Goal: Task Accomplishment & Management: Manage account settings

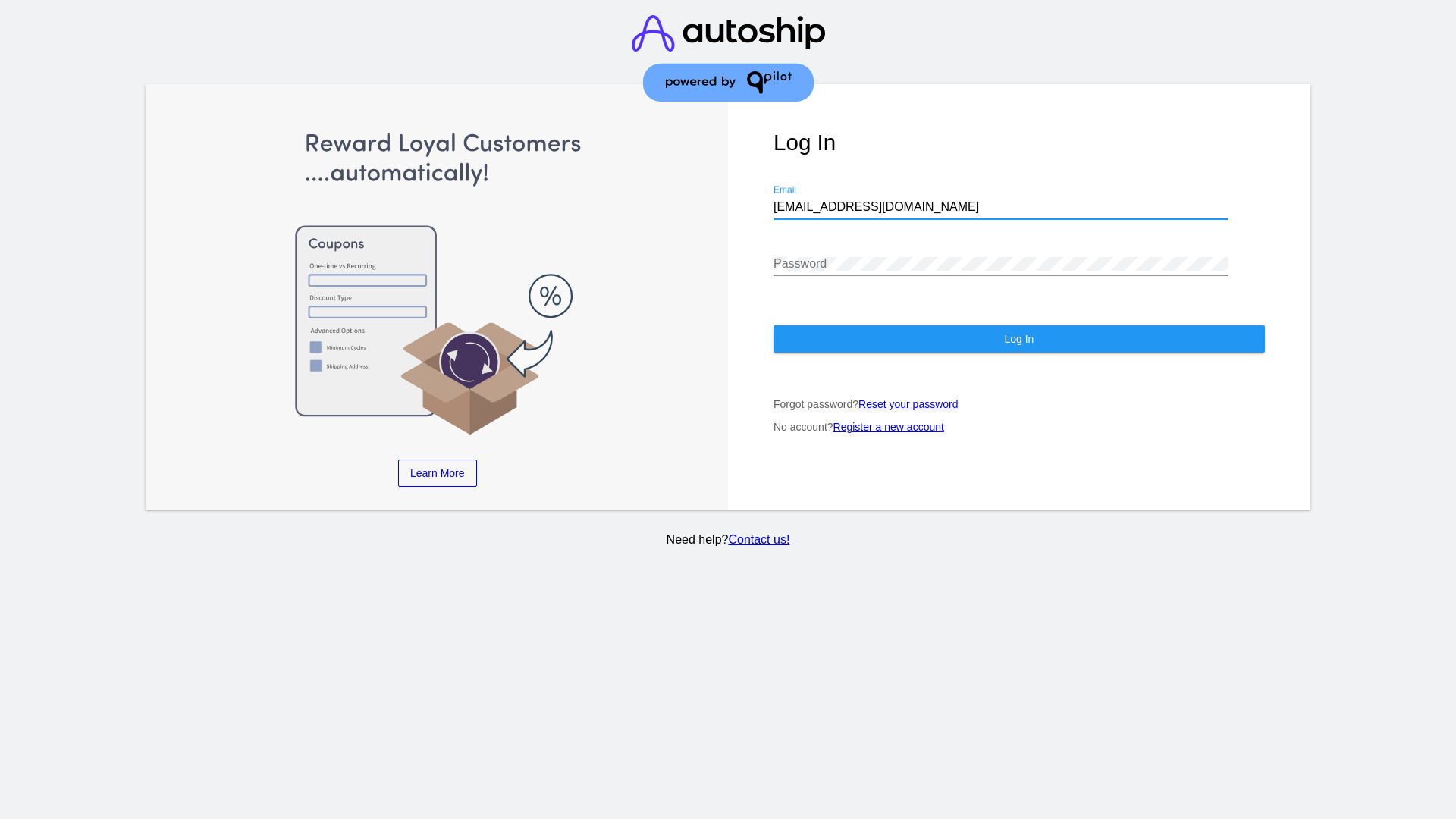
type input "jr@patternsinthecloud.com"
click at [1019, 339] on span "Log In" at bounding box center [1019, 338] width 30 height 12
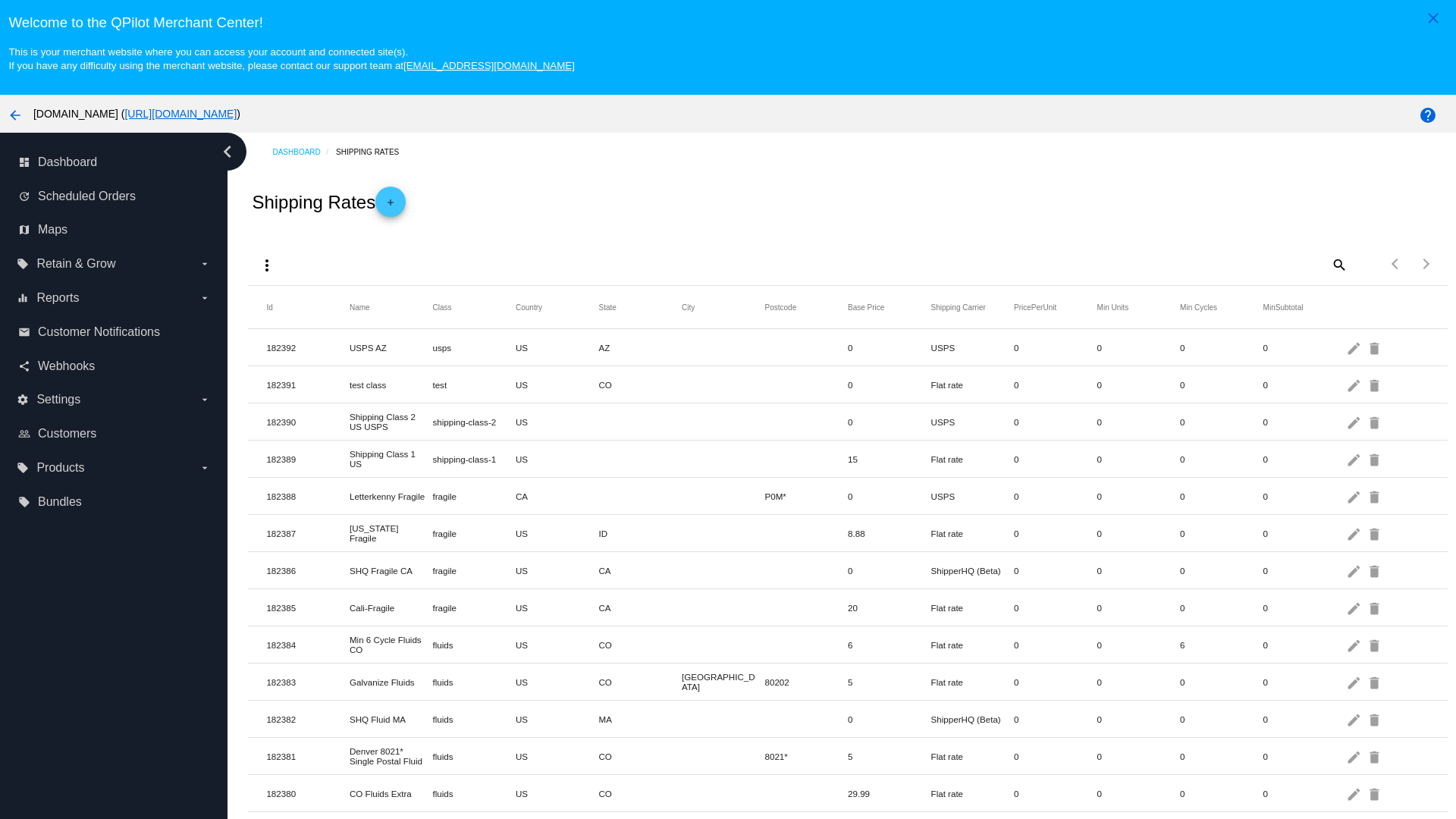
click at [267, 265] on mat-icon "more_vert" at bounding box center [266, 266] width 18 height 18
click at [296, 302] on button "file_download Export" at bounding box center [296, 302] width 88 height 37
click at [267, 265] on mat-icon "more_vert" at bounding box center [266, 266] width 18 height 18
click at [296, 338] on button "file_upload Import" at bounding box center [296, 338] width 88 height 37
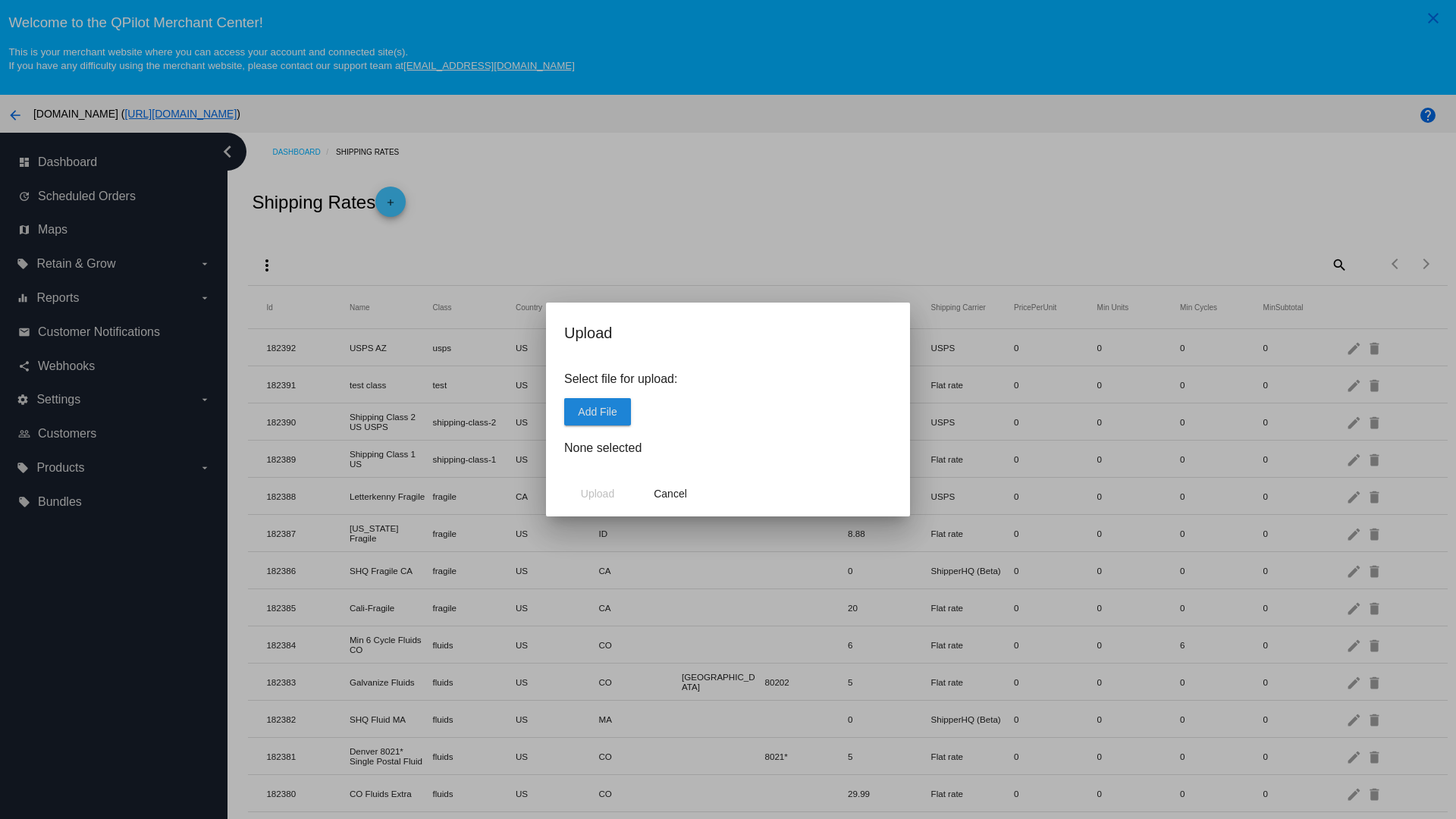
click at [597, 411] on span "Add File" at bounding box center [597, 411] width 38 height 12
click at [597, 493] on span "Upload" at bounding box center [598, 493] width 34 height 12
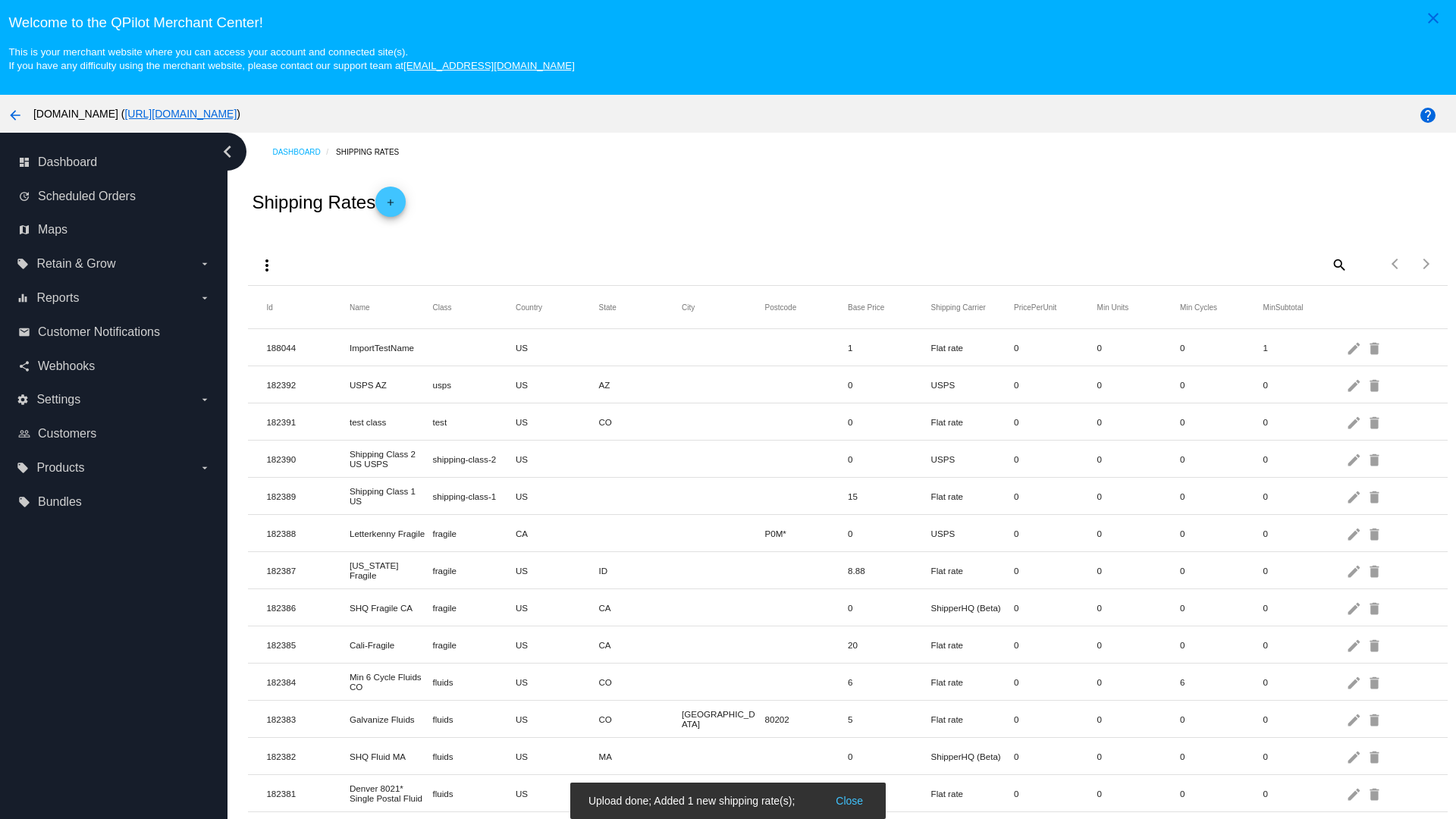
click at [1375, 347] on mat-icon "delete" at bounding box center [1375, 347] width 18 height 23
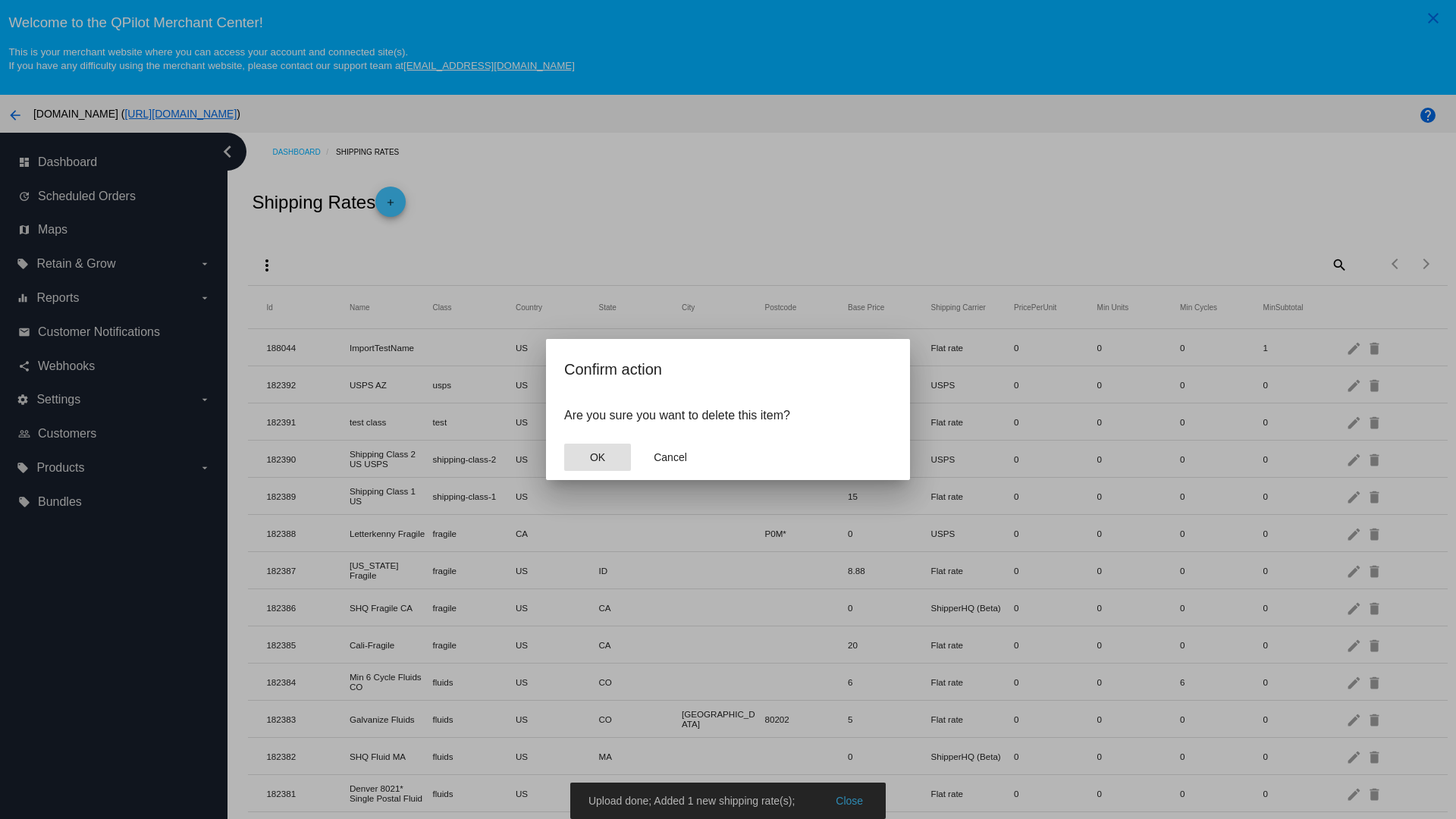
click at [597, 457] on span "OK" at bounding box center [597, 457] width 15 height 12
